Goal: Check status: Check status

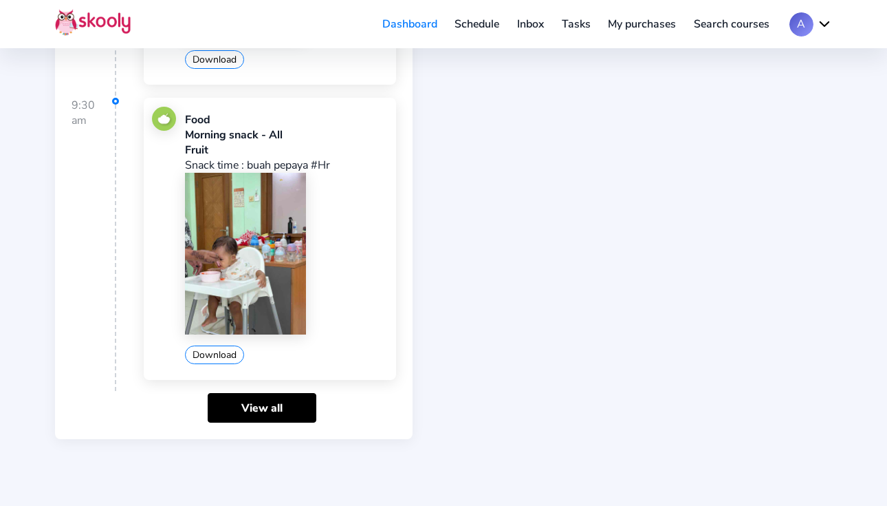
scroll to position [500, 0]
click at [259, 402] on link "View all" at bounding box center [262, 407] width 109 height 30
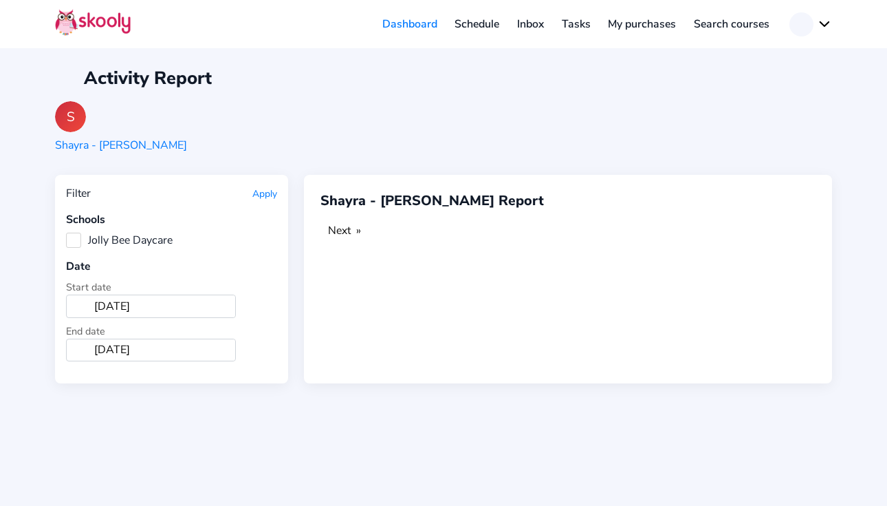
scroll to position [0, 0]
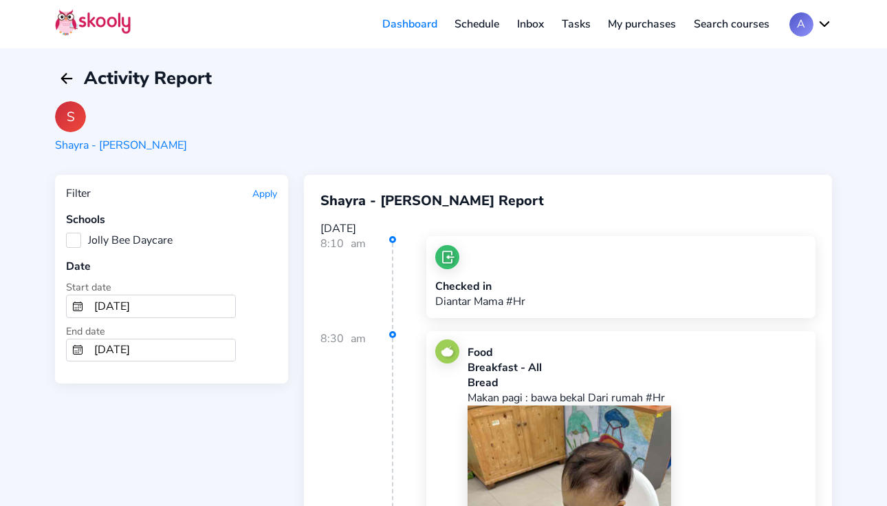
click at [83, 237] on label "Jolly Bee Daycare" at bounding box center [119, 240] width 107 height 15
click at [66, 233] on Daycare "Jolly Bee Daycare" at bounding box center [66, 233] width 0 height 0
click at [263, 193] on button "Apply" at bounding box center [264, 193] width 25 height 13
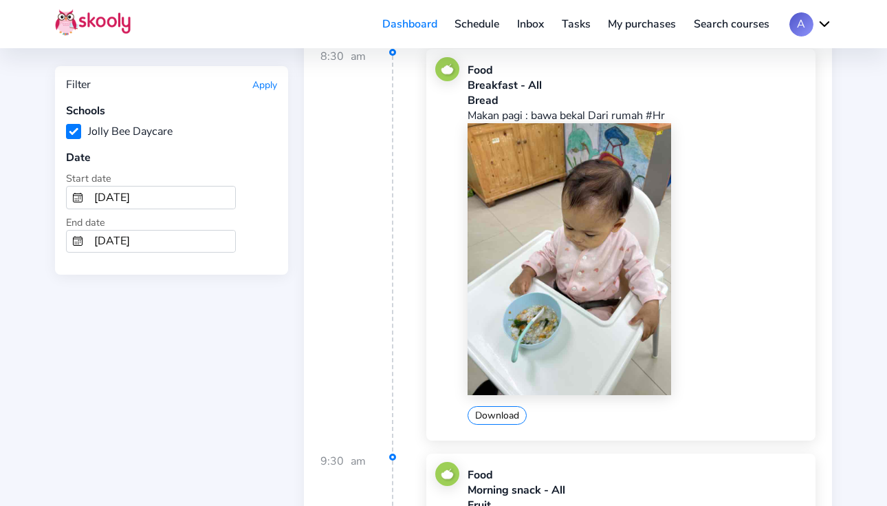
scroll to position [294, 0]
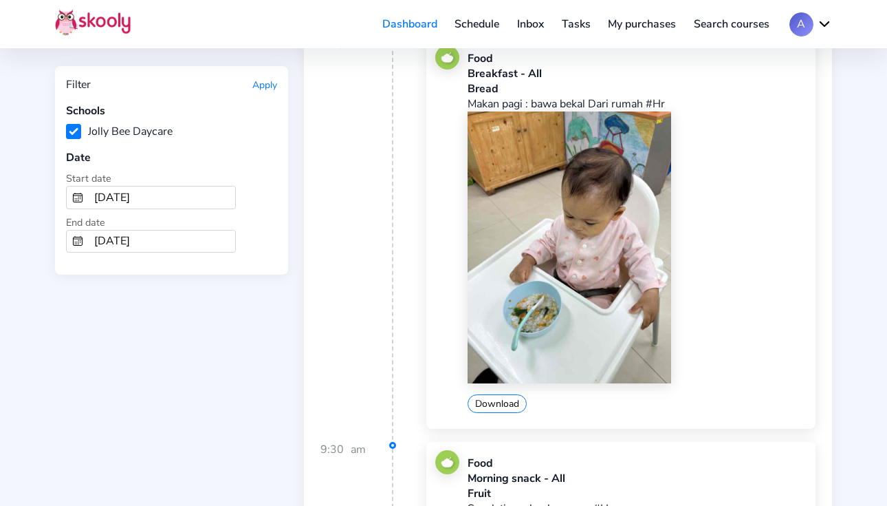
click at [598, 192] on img at bounding box center [570, 246] width 204 height 271
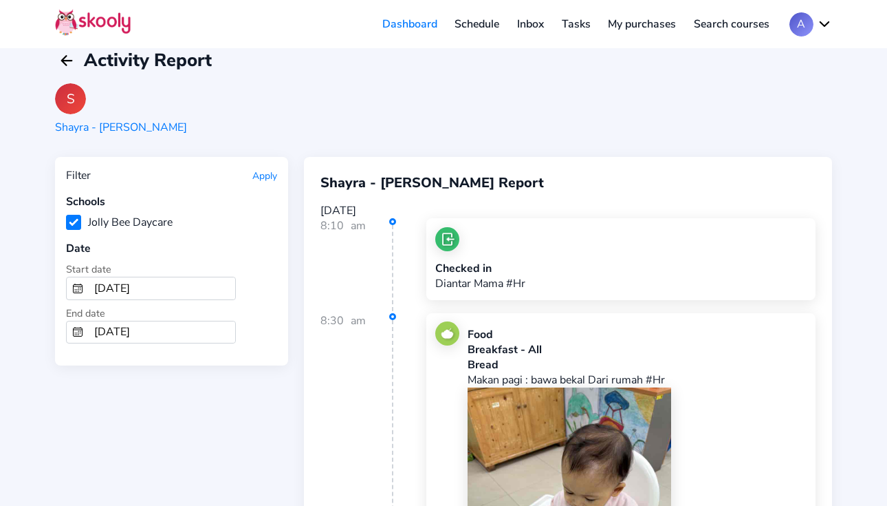
scroll to position [0, 0]
